Goal: Check status: Check status

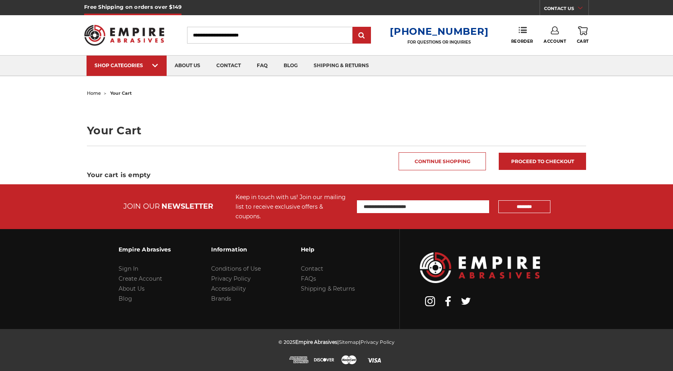
click at [551, 36] on link "Account" at bounding box center [554, 35] width 22 height 18
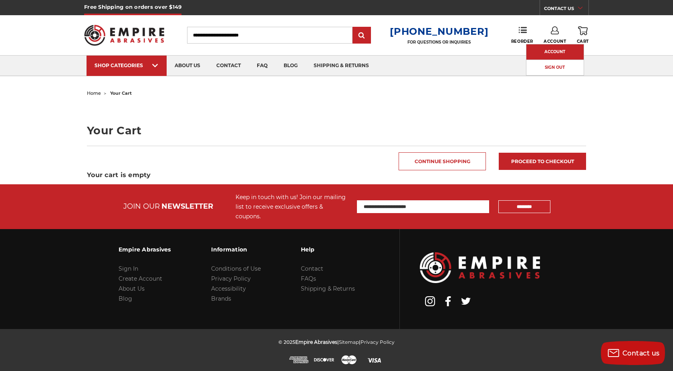
click at [552, 46] on link "Account" at bounding box center [554, 51] width 57 height 15
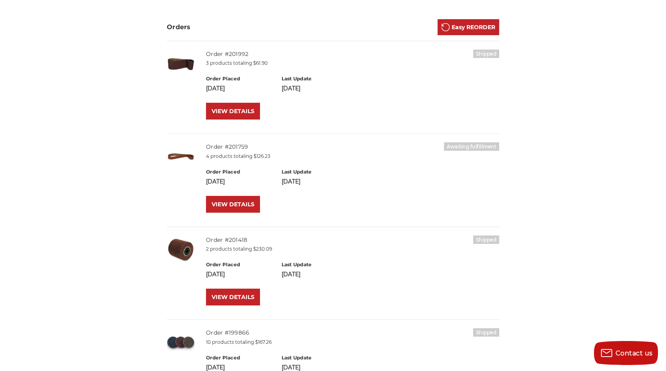
scroll to position [155, 0]
click at [246, 207] on link "VIEW DETAILS" at bounding box center [233, 204] width 54 height 17
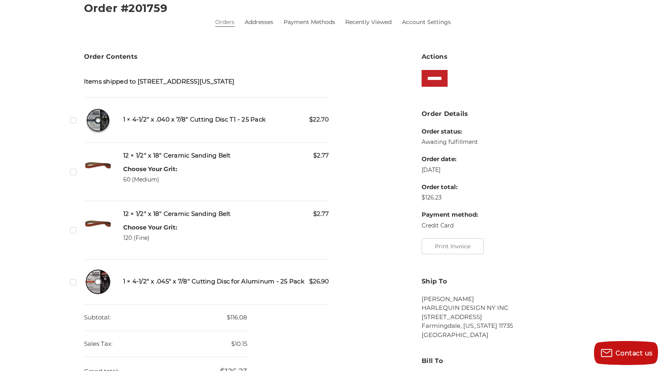
scroll to position [83, 0]
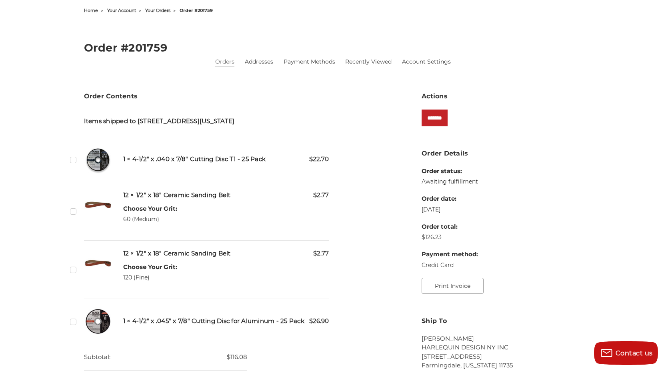
click at [434, 278] on button "Print Invoice" at bounding box center [453, 286] width 62 height 16
